Goal: Transaction & Acquisition: Purchase product/service

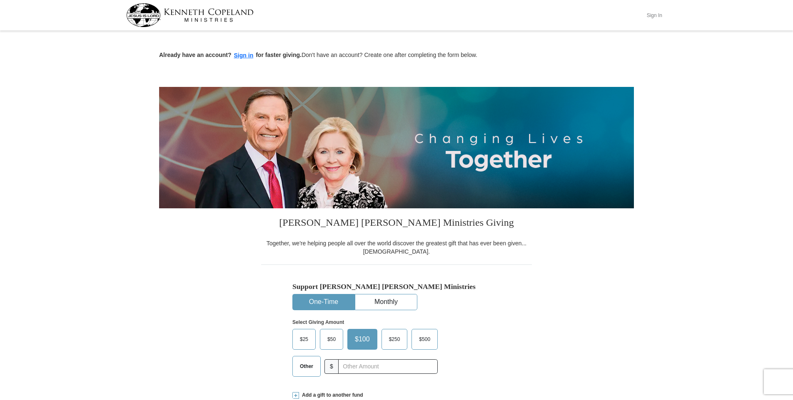
click at [651, 15] on button "Sign In" at bounding box center [653, 15] width 25 height 13
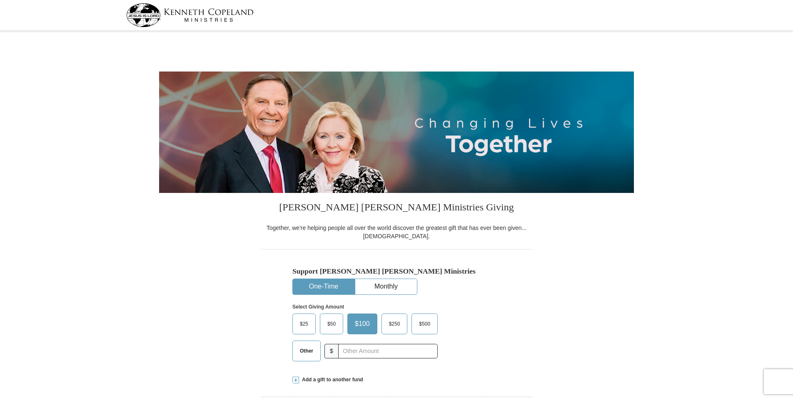
select select "NJ"
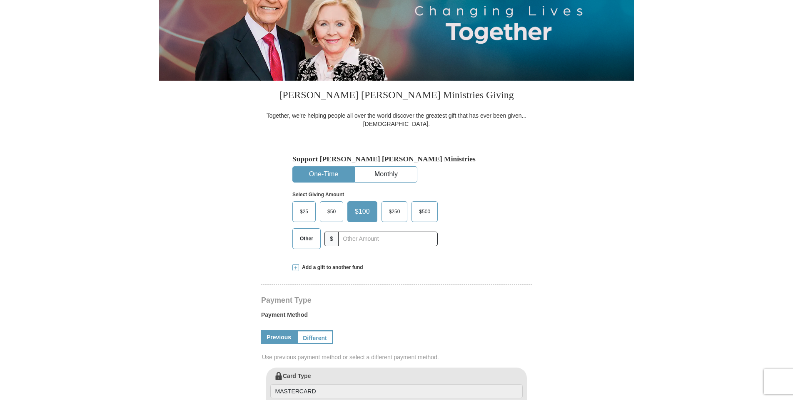
scroll to position [125, 0]
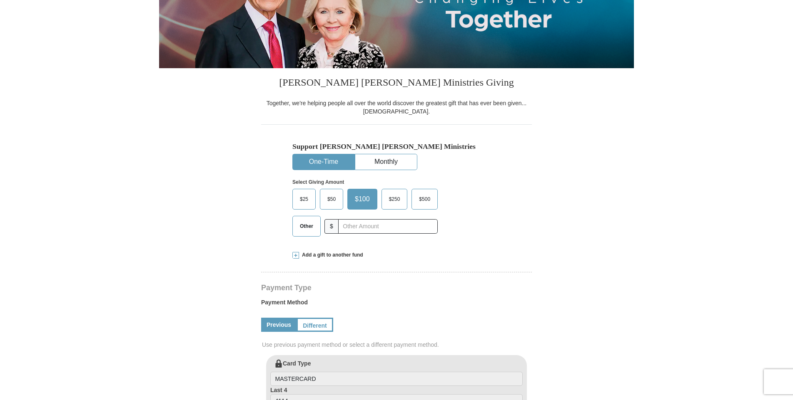
click at [294, 253] on span at bounding box center [295, 255] width 7 height 7
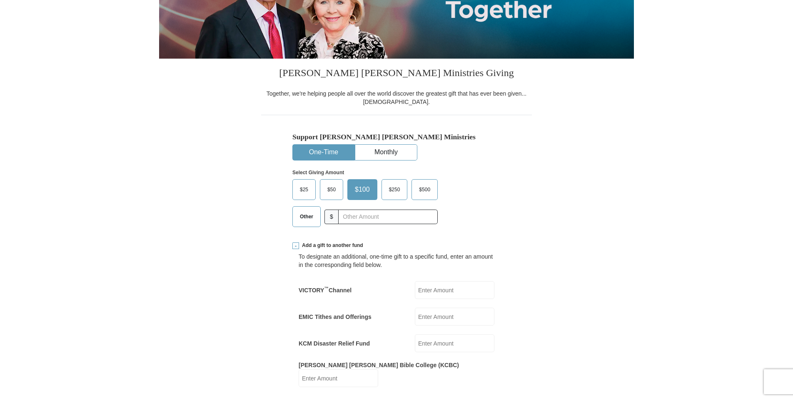
scroll to position [250, 0]
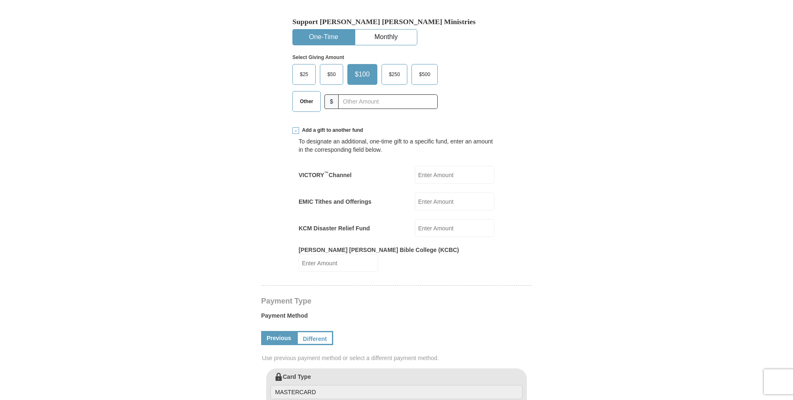
click at [429, 233] on input "KCM Disaster Relief Fund" at bounding box center [455, 228] width 80 height 18
type input "100"
click at [551, 262] on form "[PERSON_NAME] [PERSON_NAME] Ministries Giving Together, we're helping people al…" at bounding box center [396, 308] width 475 height 1048
click at [378, 260] on input "[PERSON_NAME] [PERSON_NAME] Bible College (KCBC)" at bounding box center [338, 263] width 80 height 18
click at [569, 277] on form "[PERSON_NAME] [PERSON_NAME] Ministries Giving Together, we're helping people al…" at bounding box center [396, 319] width 475 height 1070
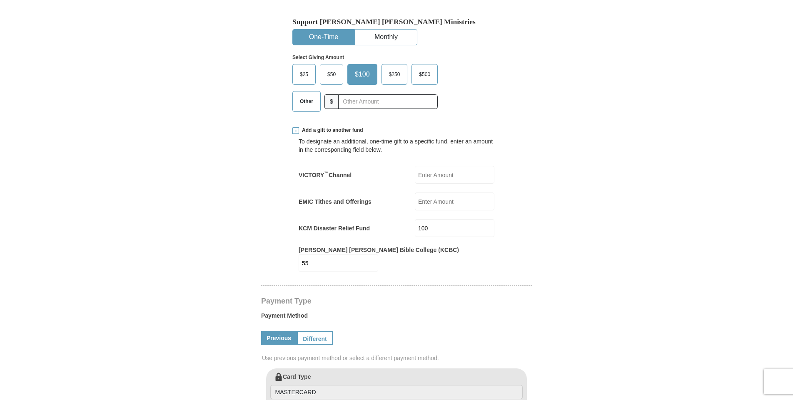
click at [378, 254] on input "55" at bounding box center [338, 263] width 80 height 18
type input "65"
click at [560, 298] on form "[PERSON_NAME] [PERSON_NAME] Ministries Giving Together, we're helping people al…" at bounding box center [396, 319] width 475 height 1070
click at [314, 332] on link "Different" at bounding box center [313, 338] width 35 height 14
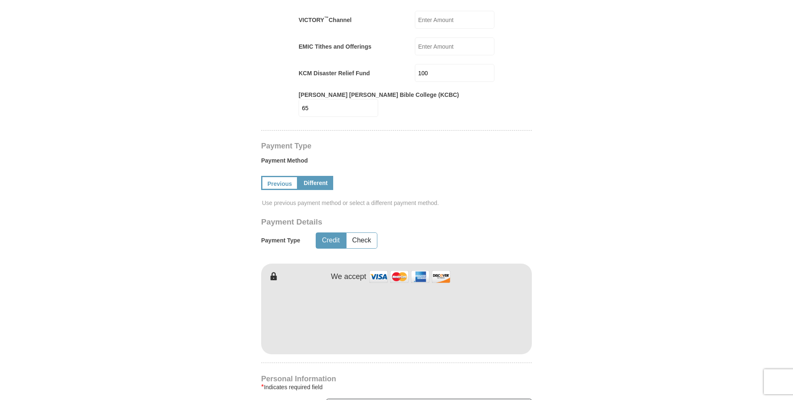
scroll to position [500, 0]
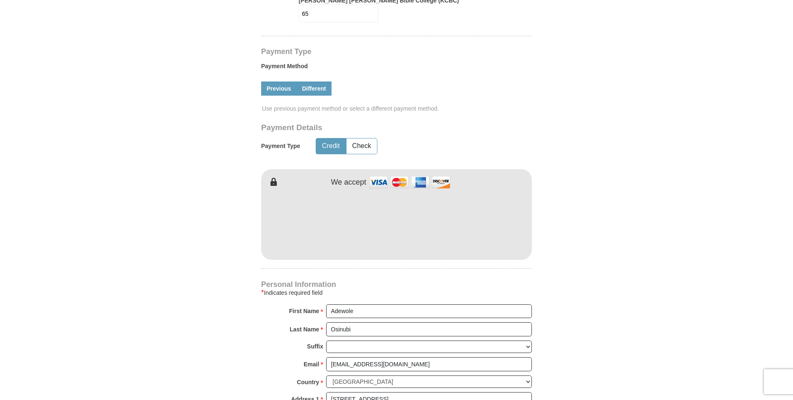
click at [282, 82] on link "Previous" at bounding box center [278, 89] width 35 height 14
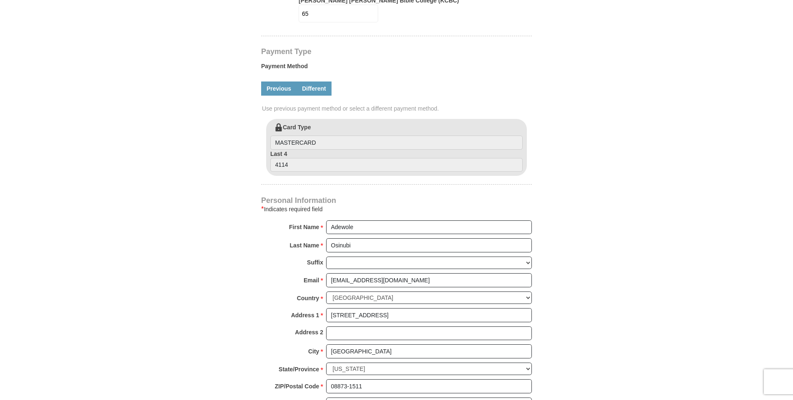
click at [318, 82] on link "Different" at bounding box center [313, 89] width 35 height 14
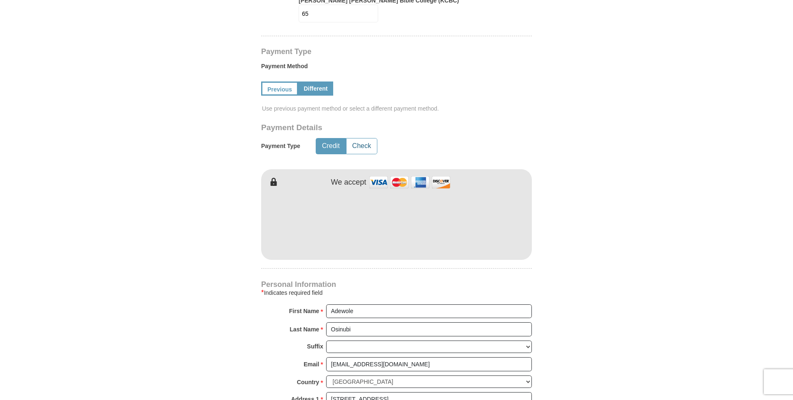
click at [364, 139] on button "Check" at bounding box center [361, 146] width 30 height 15
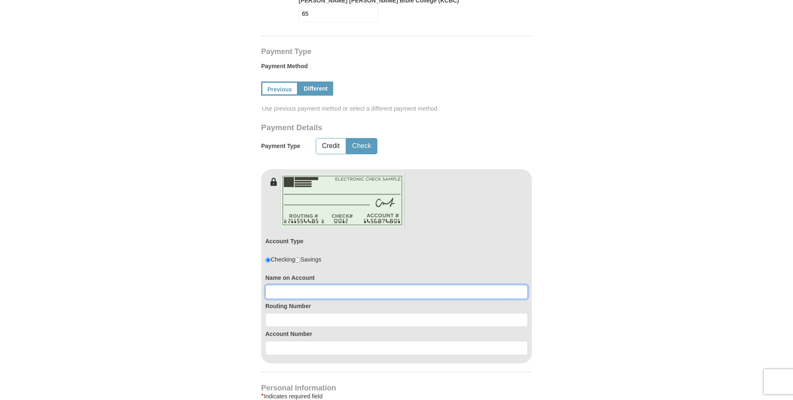
click at [294, 288] on input at bounding box center [396, 292] width 262 height 14
type input "[PERSON_NAME]"
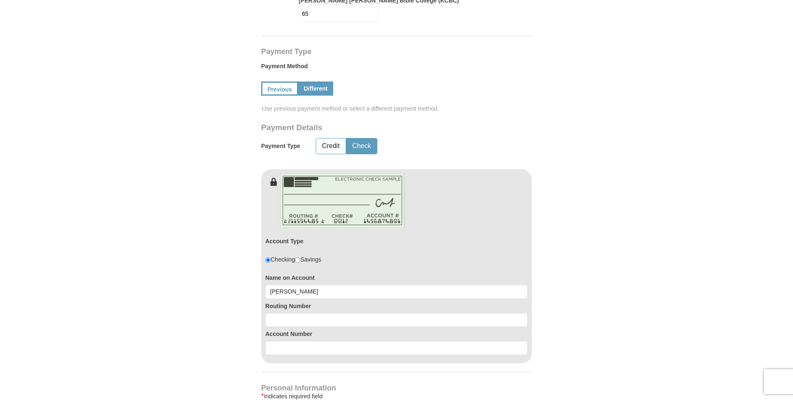
type input "130"
type input "301098684665"
click at [322, 313] on input at bounding box center [396, 320] width 262 height 14
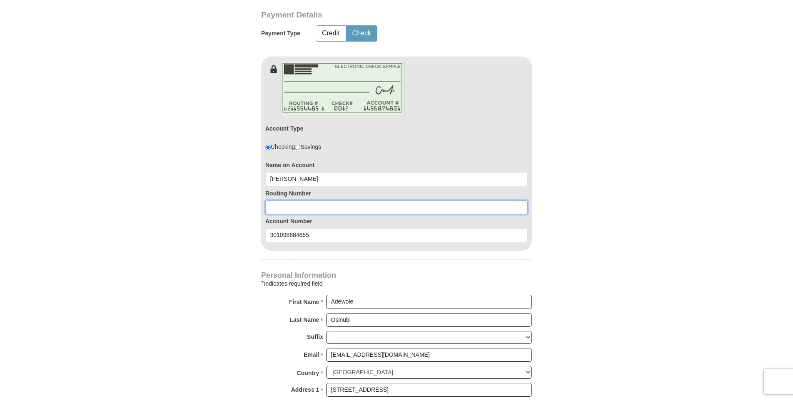
scroll to position [624, 0]
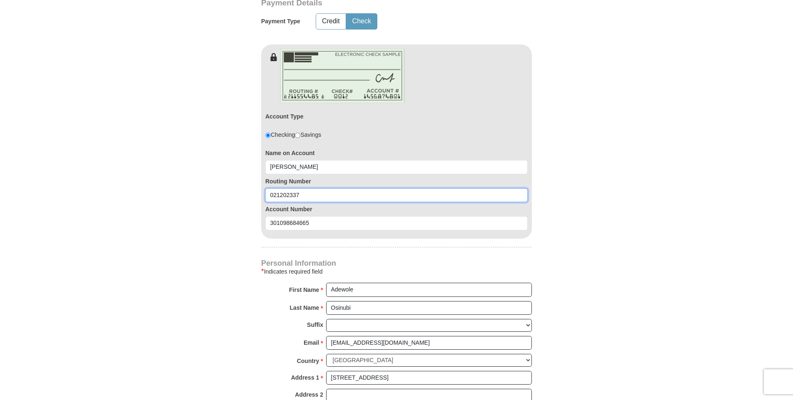
type input "021202337"
click at [455, 247] on div "[PERSON_NAME] [PERSON_NAME] Ministries Giving Together, we're helping people al…" at bounding box center [396, 117] width 271 height 1097
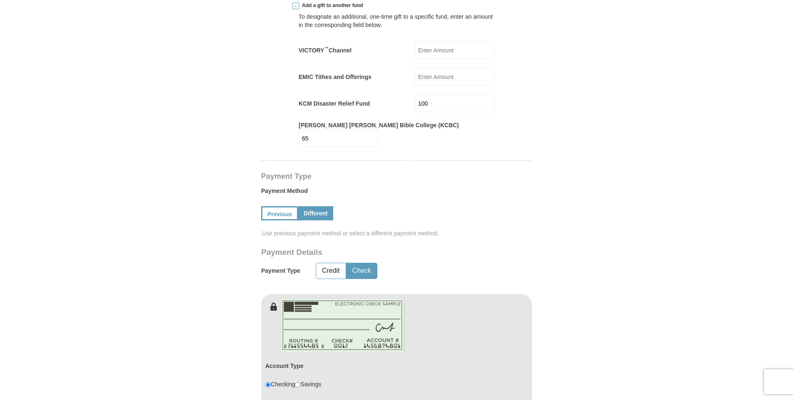
scroll to position [125, 0]
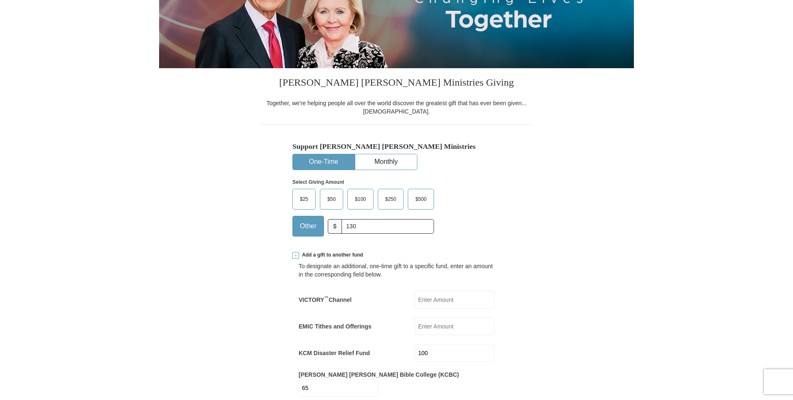
click at [367, 203] on span "$100" at bounding box center [361, 199] width 20 height 12
click at [0, 0] on input "$100" at bounding box center [0, 0] width 0 height 0
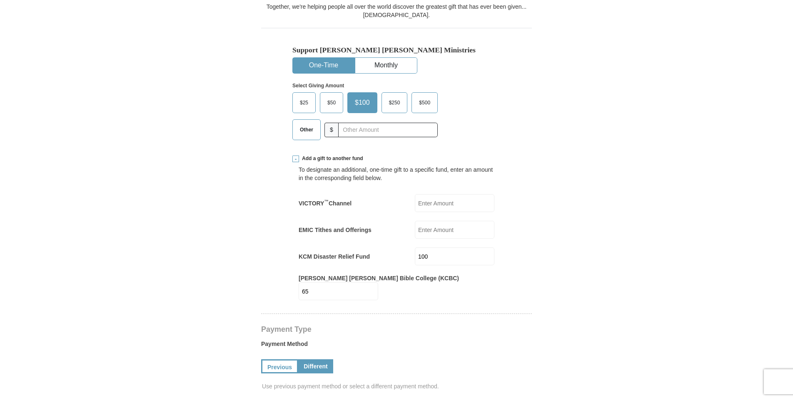
scroll to position [250, 0]
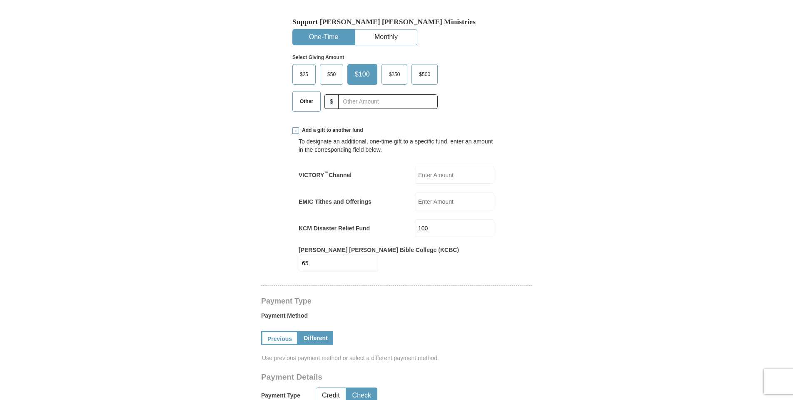
drag, startPoint x: 432, startPoint y: 229, endPoint x: 412, endPoint y: 229, distance: 20.4
click at [412, 229] on div "KCM Disaster Relief Fund 100 KCM Disaster Relief Fund Amount must be a valid nu…" at bounding box center [396, 228] width 196 height 18
type input "65"
drag, startPoint x: 433, startPoint y: 259, endPoint x: 356, endPoint y: 260, distance: 76.6
click at [361, 260] on div "[PERSON_NAME] [PERSON_NAME] Bible College (KCBC) 65 [PERSON_NAME] [PERSON_NAME]…" at bounding box center [396, 259] width 196 height 26
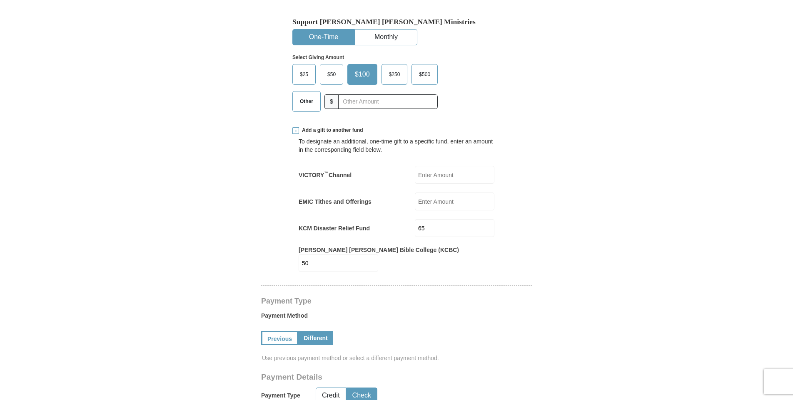
type input "50"
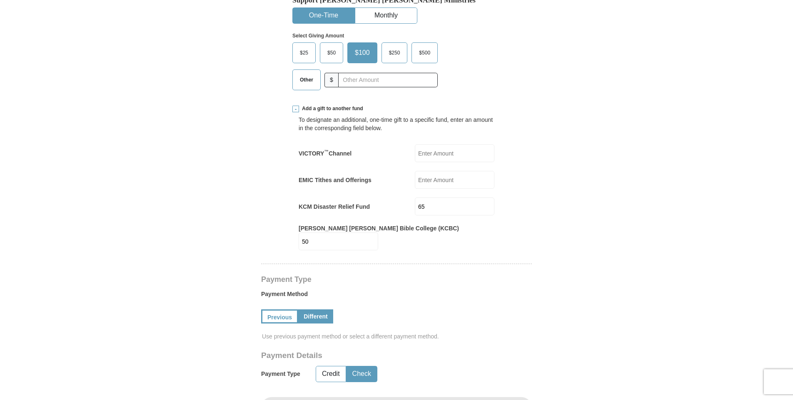
scroll to position [125, 0]
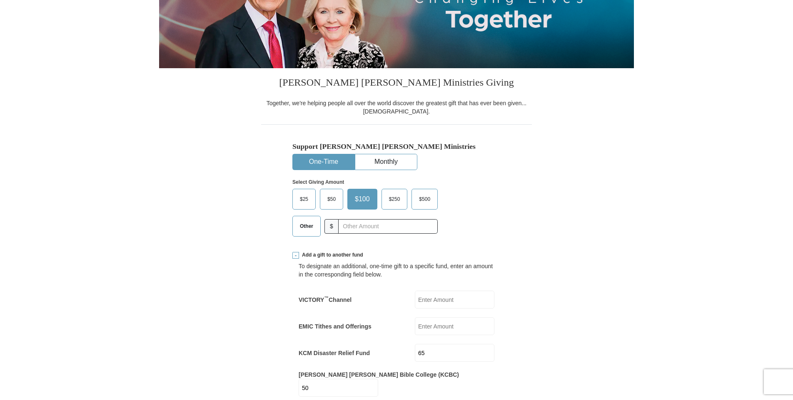
click at [358, 201] on span "$100" at bounding box center [362, 199] width 23 height 12
click at [0, 0] on input "$100" at bounding box center [0, 0] width 0 height 0
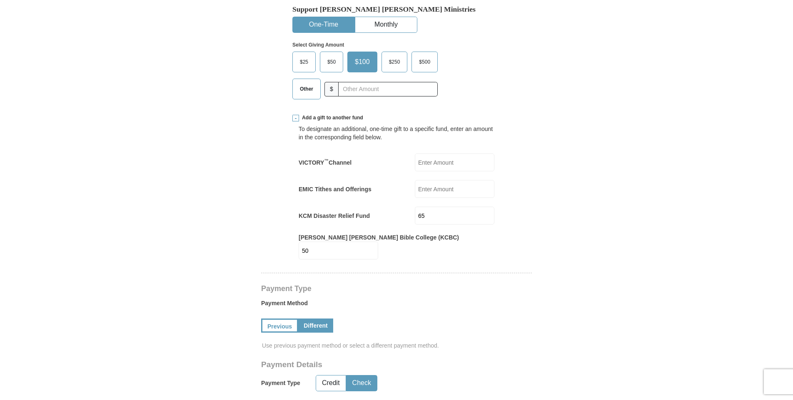
scroll to position [250, 0]
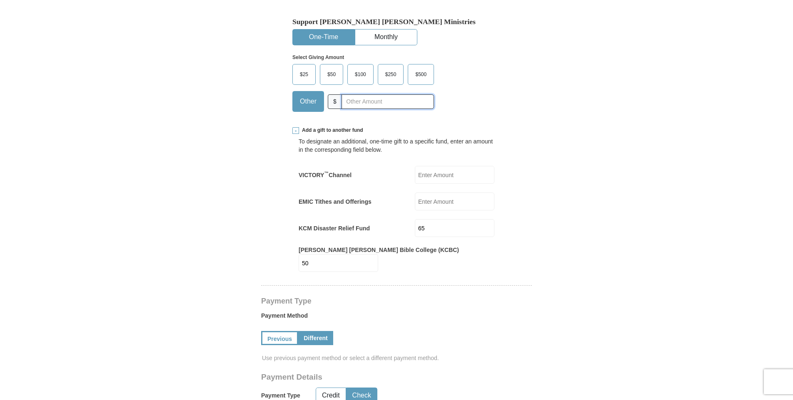
click at [379, 106] on input "text" at bounding box center [387, 101] width 92 height 15
type input "150"
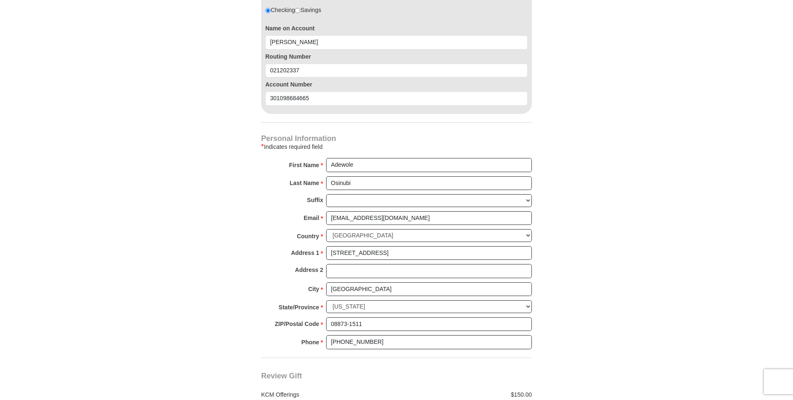
scroll to position [874, 0]
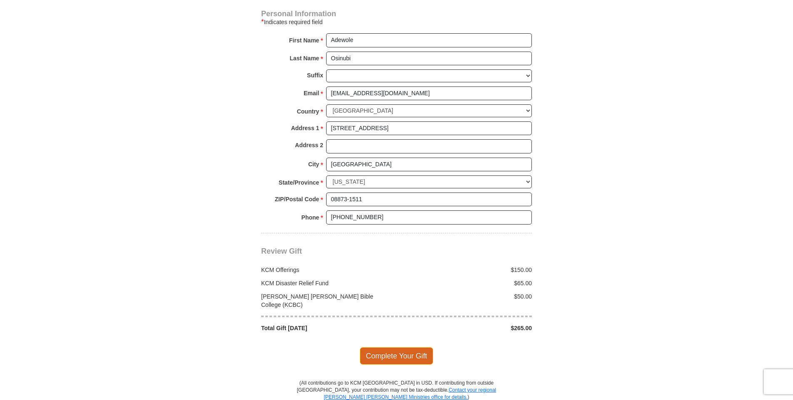
click at [396, 348] on span "Complete Your Gift" at bounding box center [397, 356] width 74 height 17
